Goal: Transaction & Acquisition: Book appointment/travel/reservation

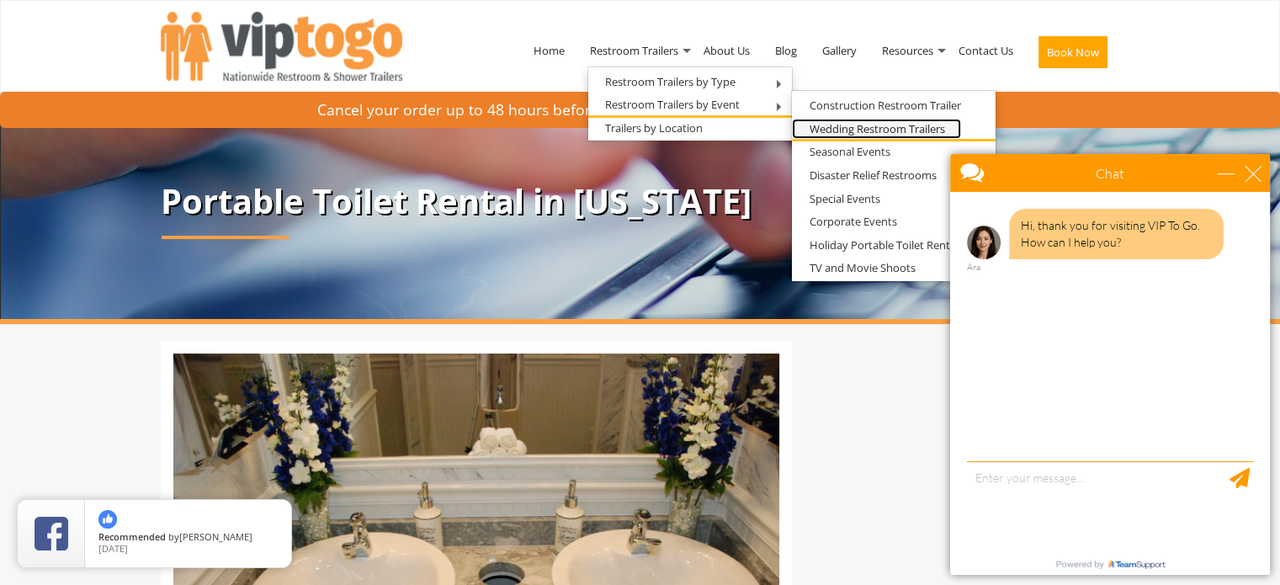
click at [849, 125] on link "Wedding Restroom Trailers" at bounding box center [876, 129] width 169 height 21
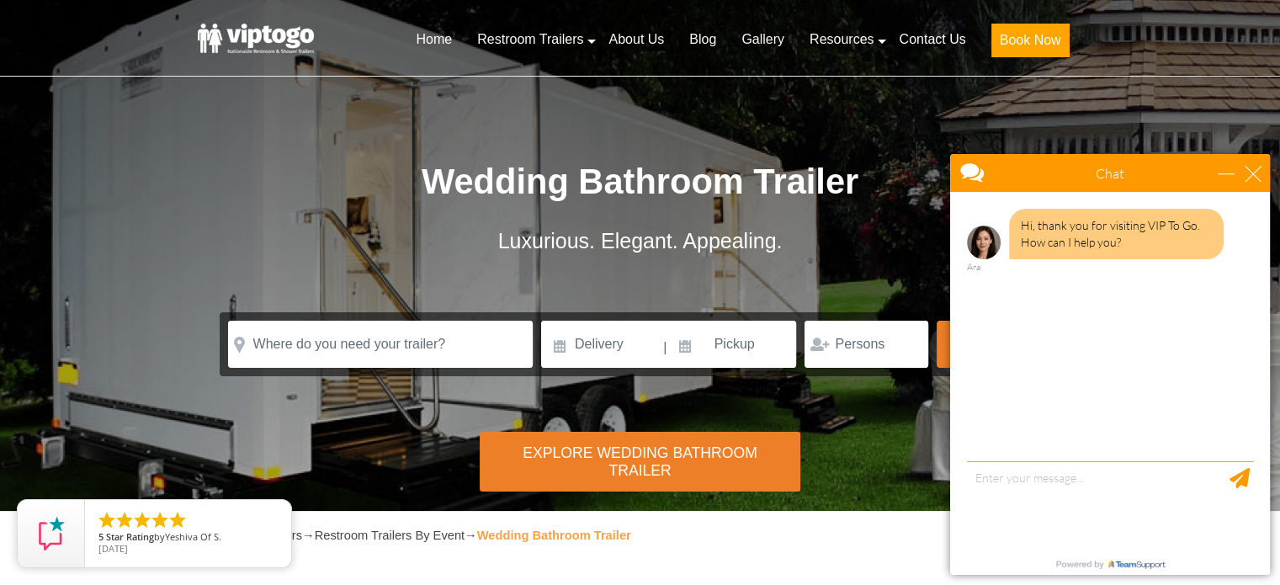
click at [1262, 163] on div "Chat" at bounding box center [1110, 173] width 320 height 38
click at [1254, 170] on div "close" at bounding box center [1253, 173] width 17 height 17
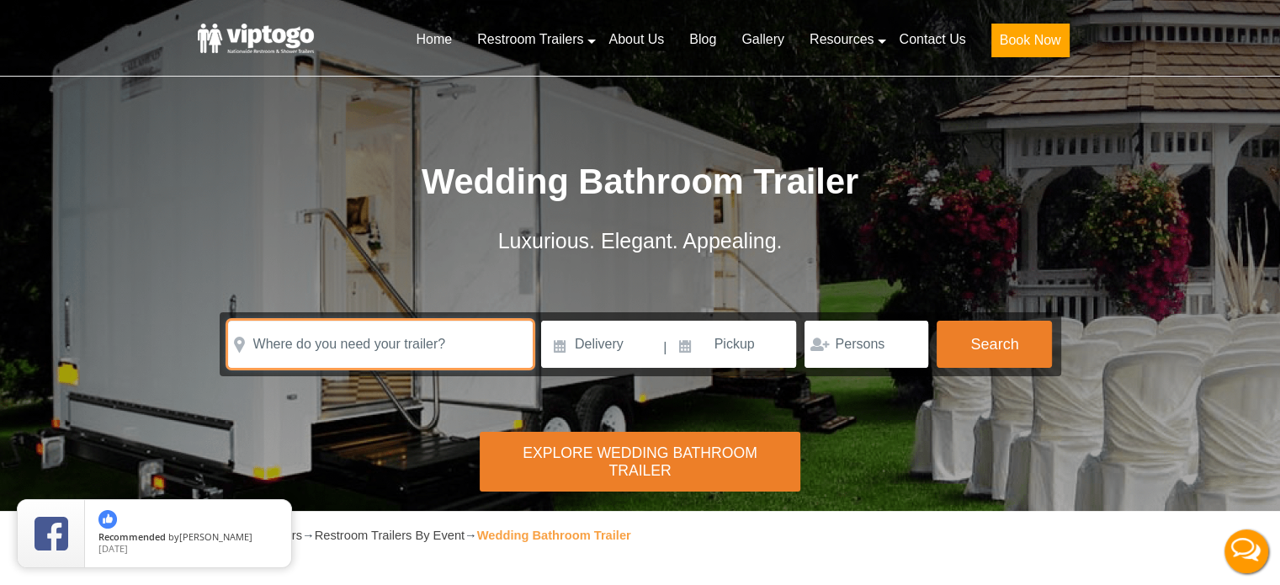
click at [256, 349] on input "text" at bounding box center [380, 344] width 305 height 47
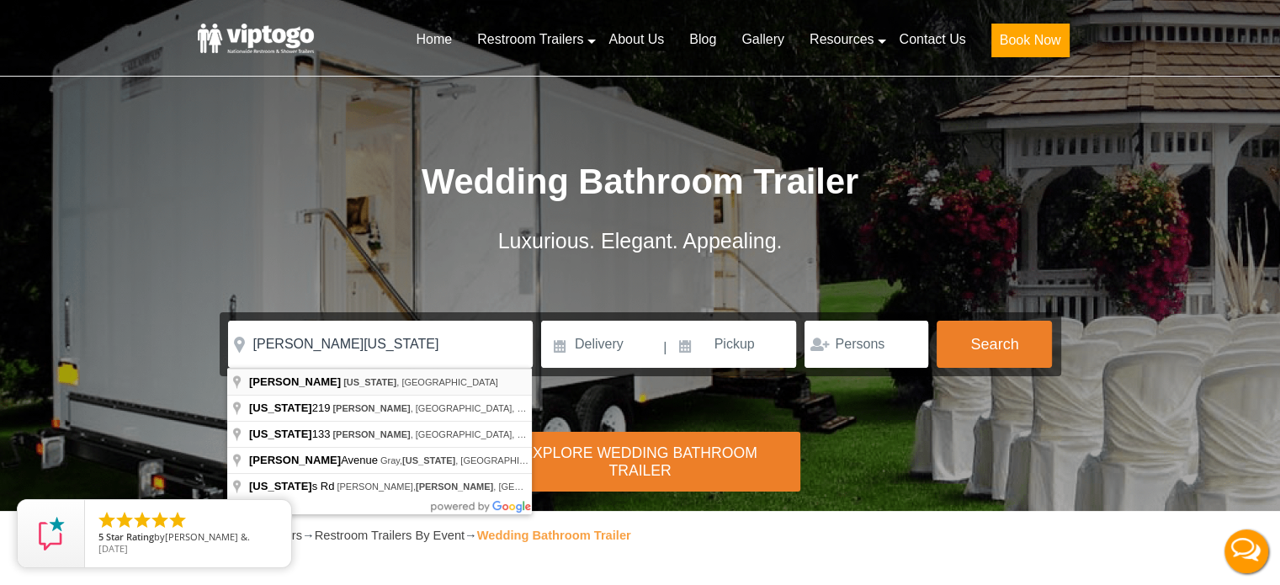
type input "Wayne, Maine, USA"
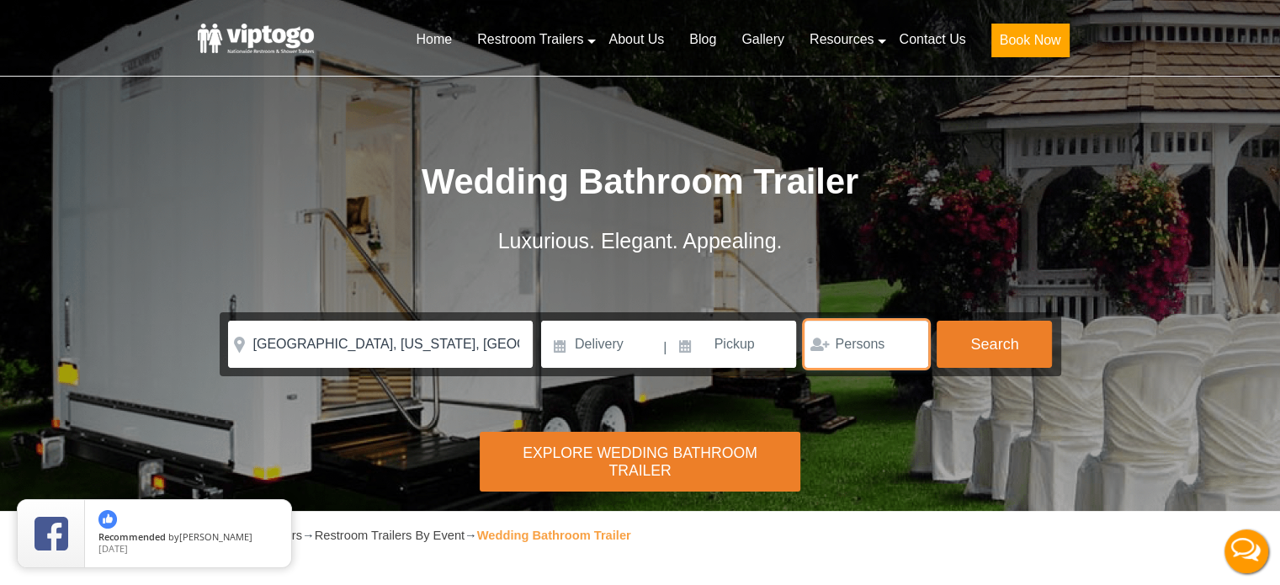
click at [840, 343] on input "number" at bounding box center [867, 344] width 124 height 47
type input "180"
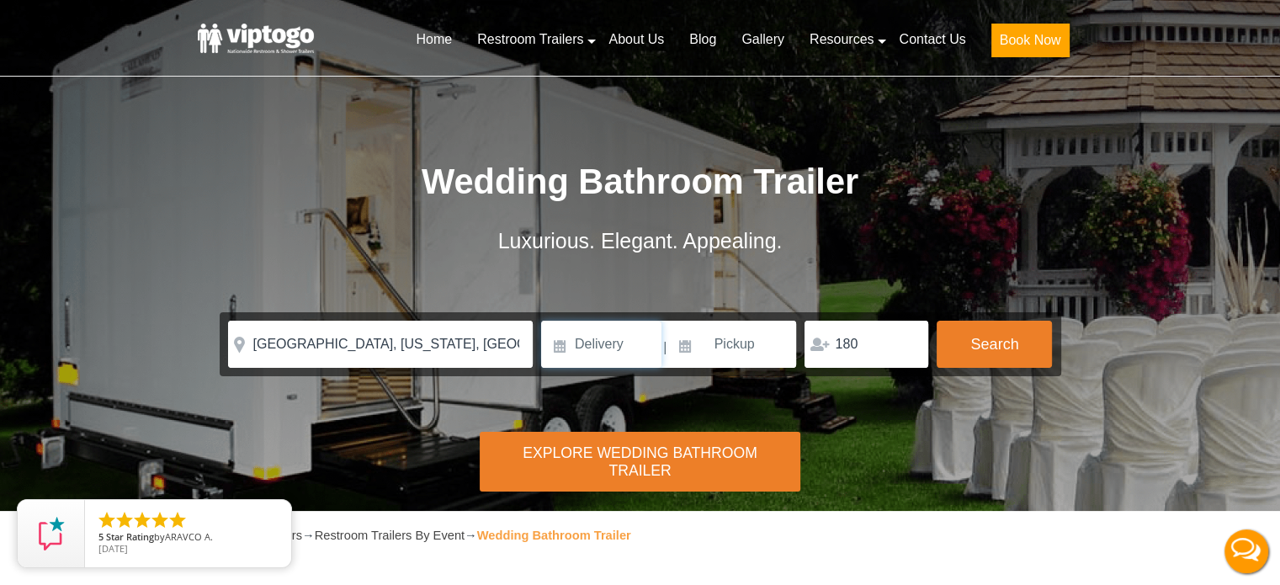
click at [581, 359] on input at bounding box center [601, 344] width 120 height 47
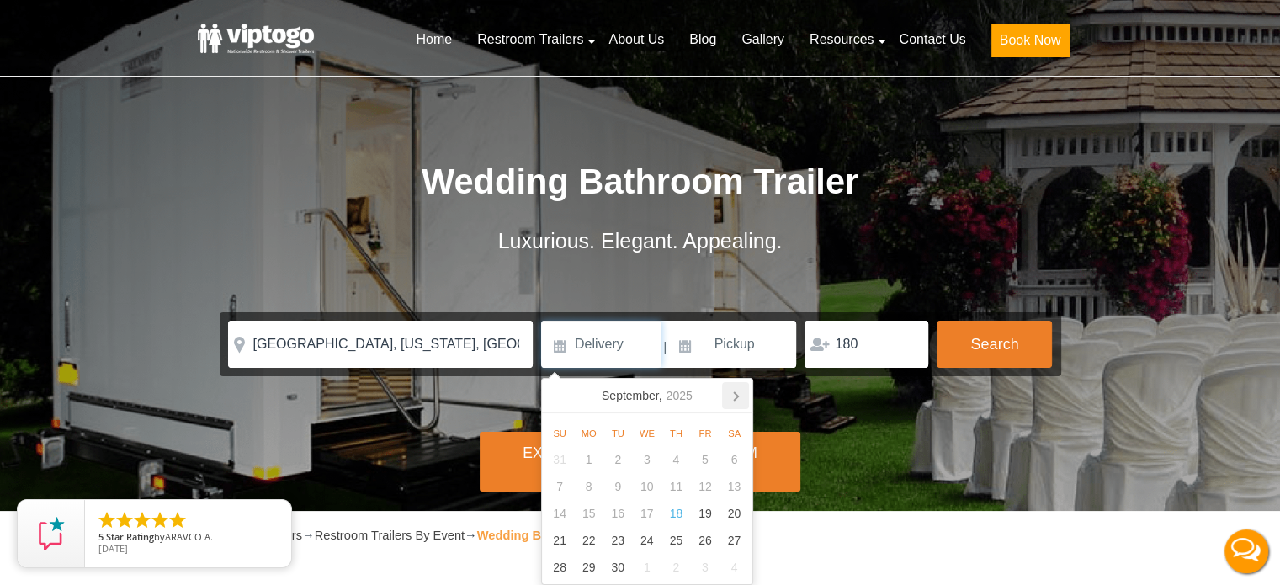
click at [736, 397] on icon at bounding box center [736, 396] width 4 height 8
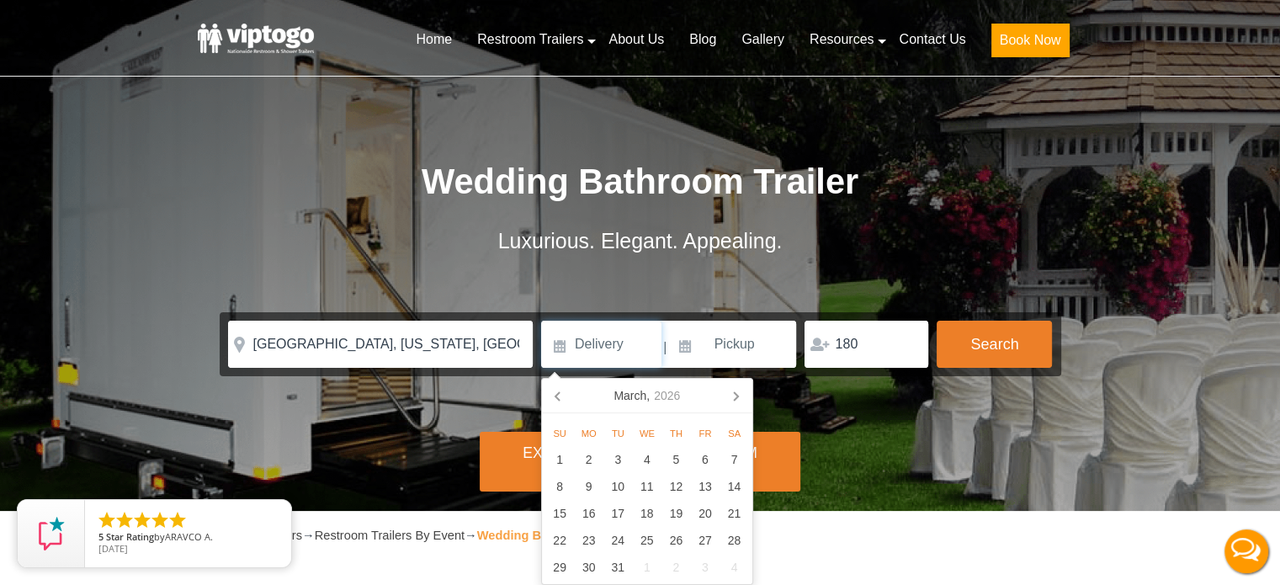
click at [736, 397] on icon at bounding box center [736, 396] width 4 height 8
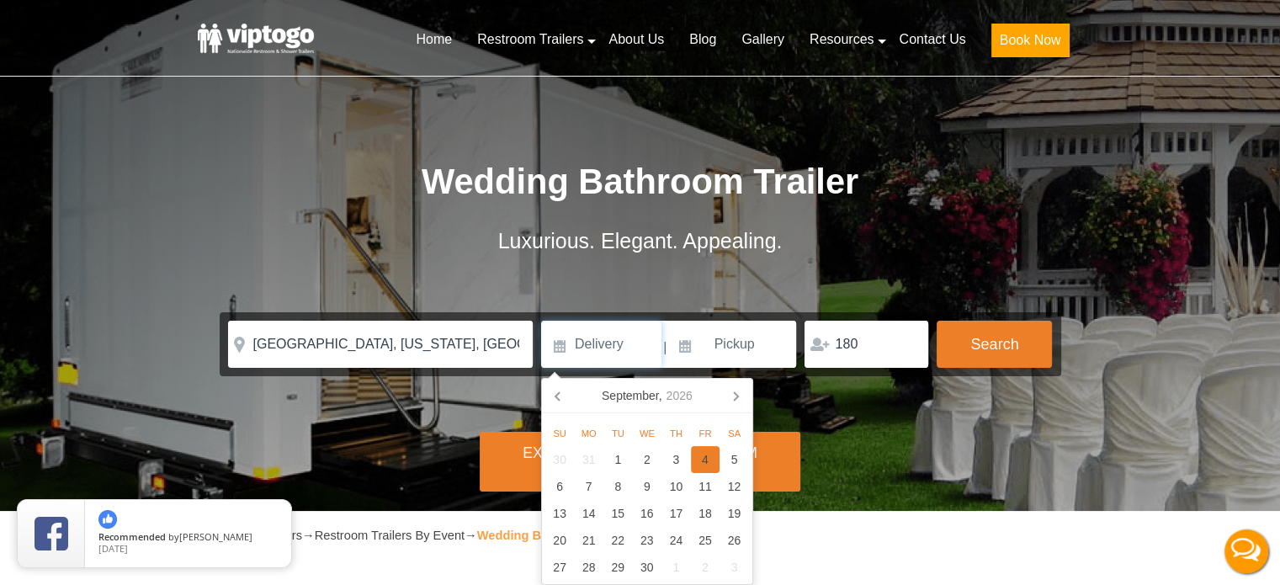
click at [706, 458] on div "4" at bounding box center [705, 459] width 29 height 27
type input "09/04/2026"
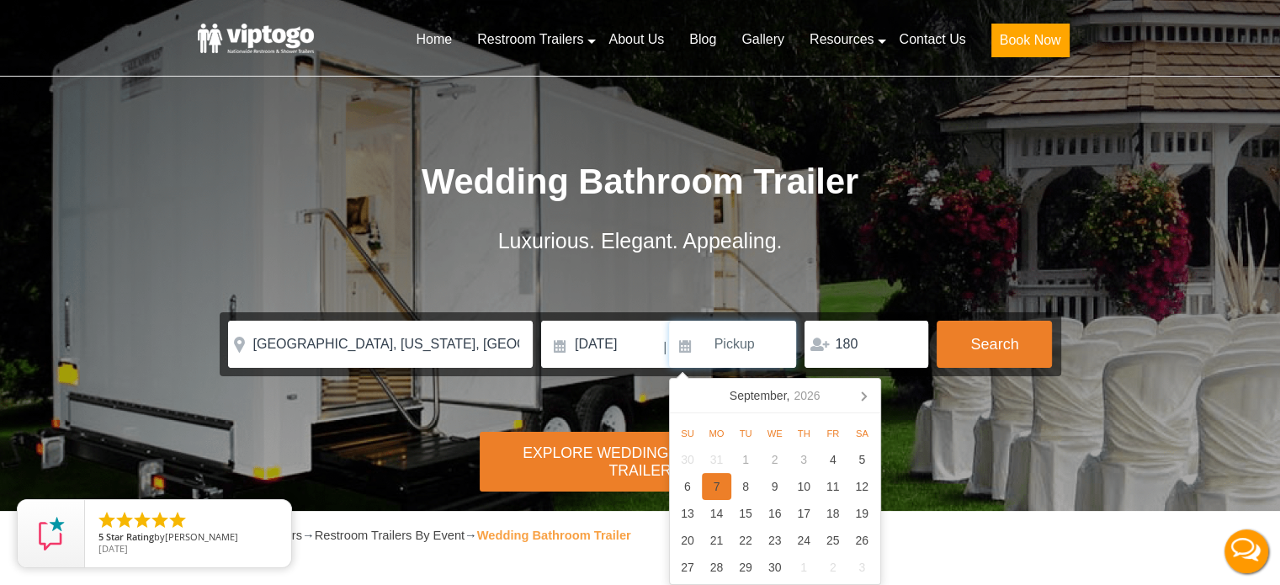
click at [719, 494] on div "7" at bounding box center [716, 486] width 29 height 27
type input "09/07/2026"
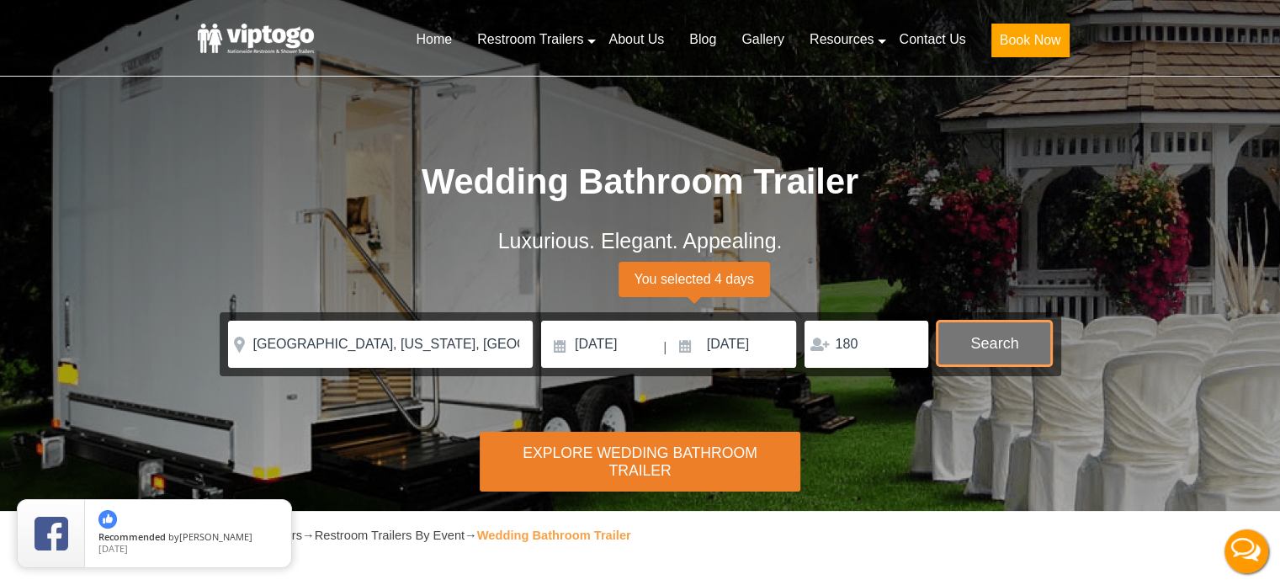
click at [987, 350] on button "Search" at bounding box center [994, 343] width 115 height 45
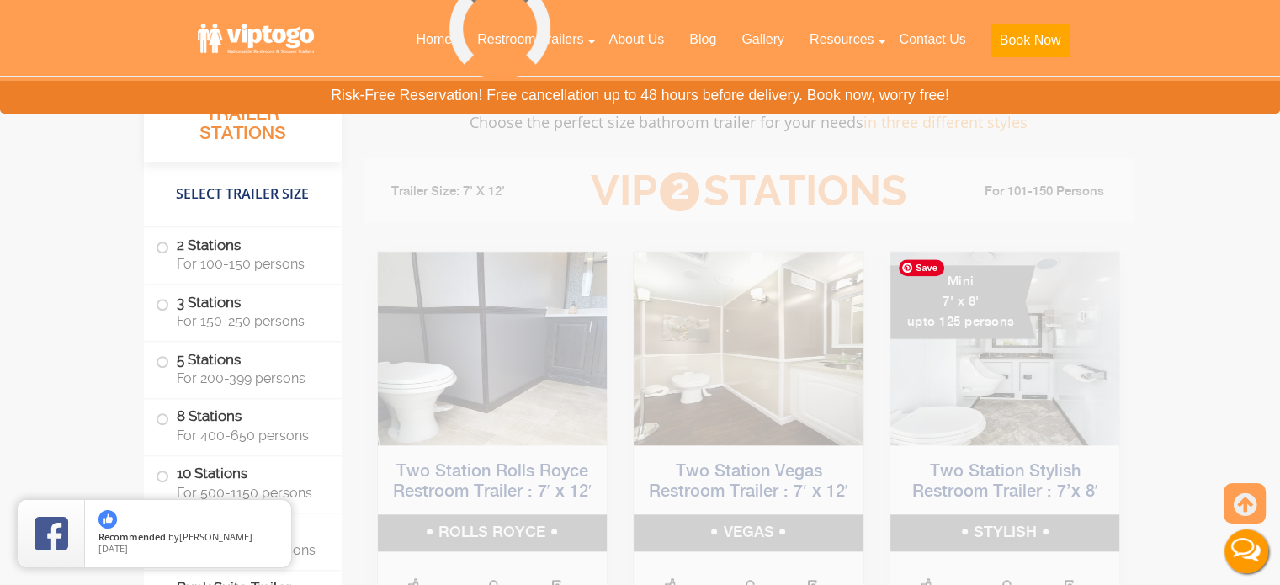
scroll to position [1605, 0]
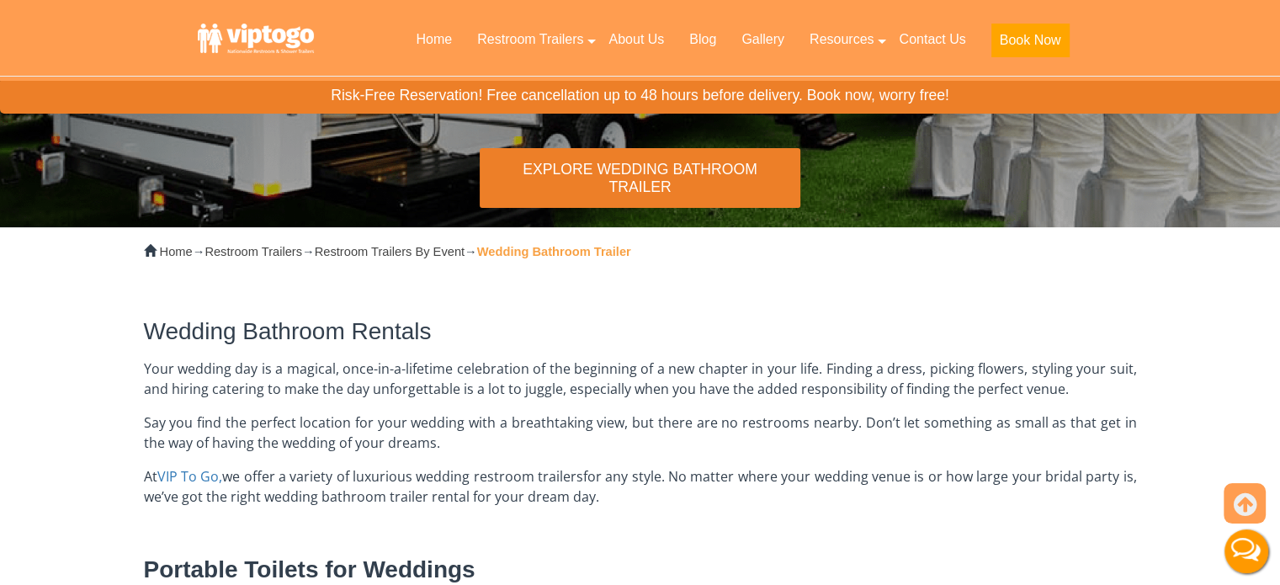
scroll to position [377, 0]
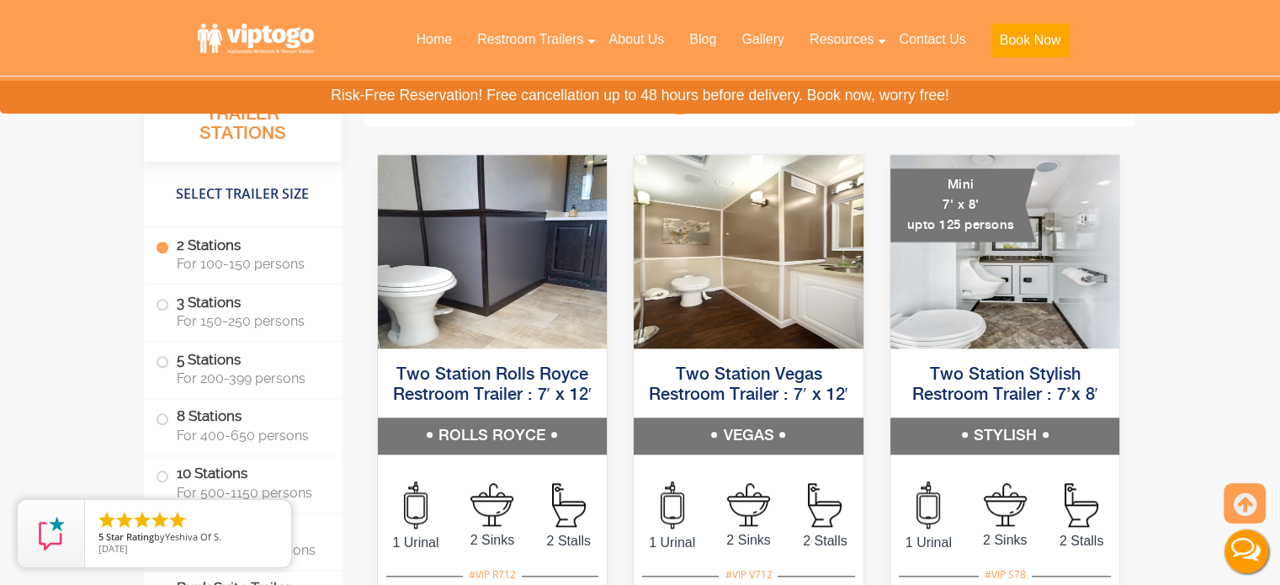
scroll to position [1699, 0]
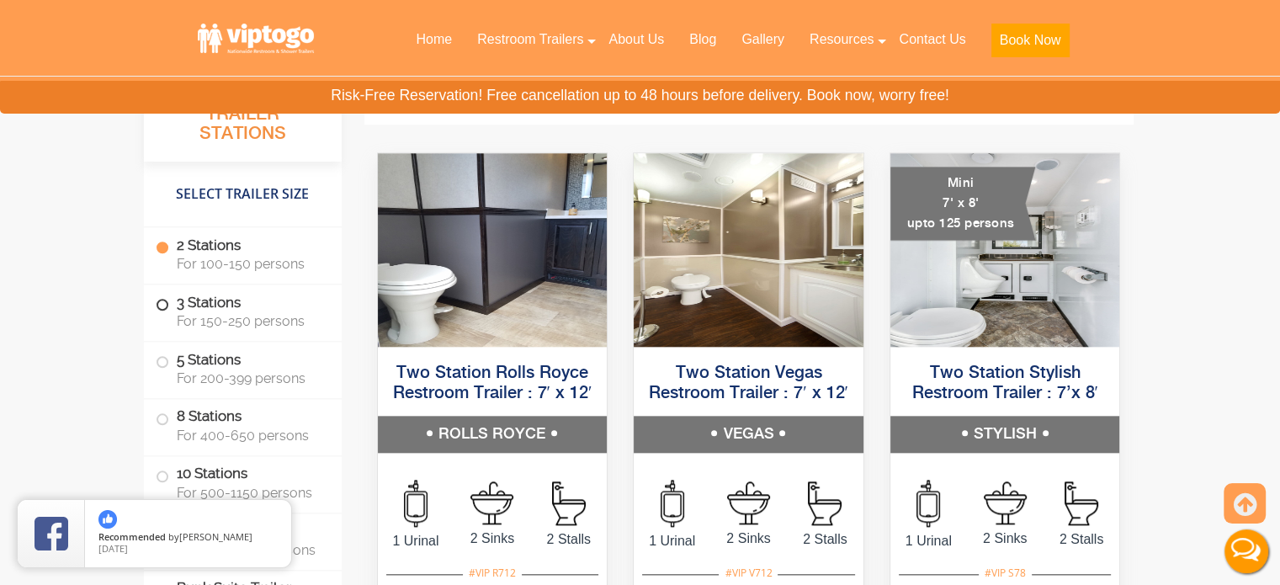
click at [162, 306] on span at bounding box center [162, 305] width 7 height 7
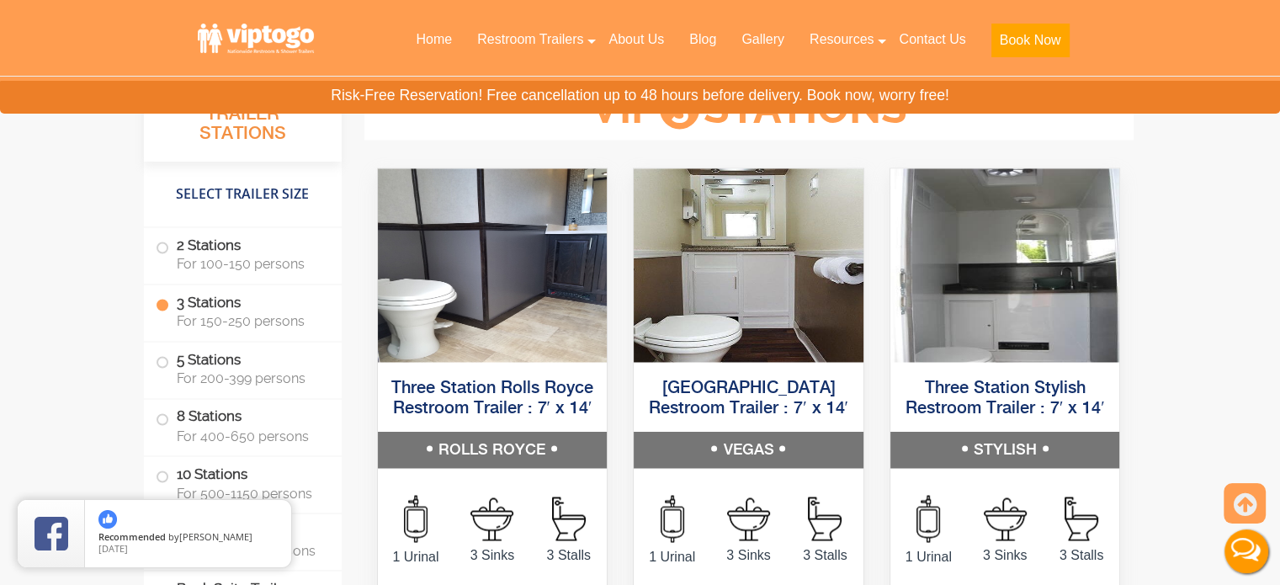
scroll to position [2781, 0]
